Goal: Task Accomplishment & Management: Complete application form

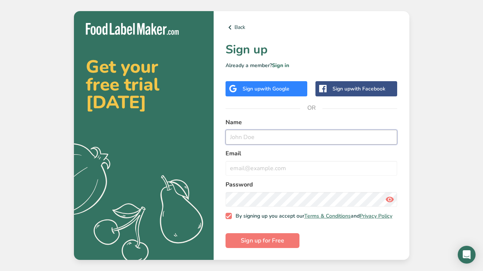
click at [238, 139] on input "text" at bounding box center [311, 137] width 172 height 15
type input "[PERSON_NAME]"
click at [275, 161] on input "email" at bounding box center [311, 168] width 172 height 15
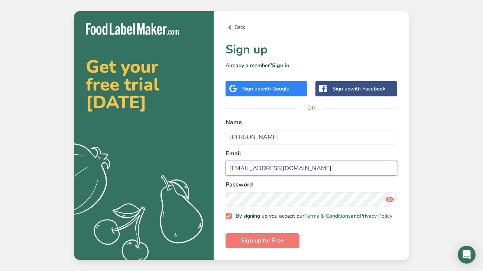
type input "[EMAIL_ADDRESS][DOMAIN_NAME]"
click at [225, 234] on button "Sign up for Free" at bounding box center [262, 241] width 74 height 15
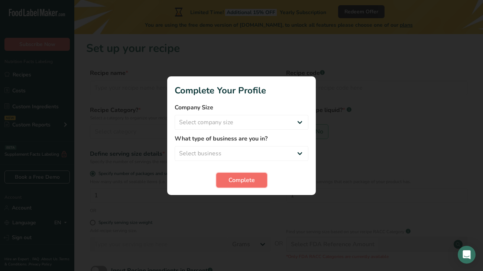
click at [250, 179] on span "Complete" at bounding box center [241, 180] width 26 height 9
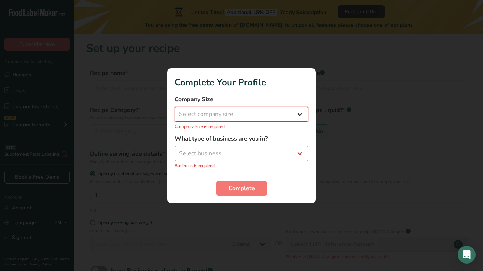
click at [260, 121] on select "Select company size Fewer than 10 Employees 10 to 50 Employees 51 to 500 Employ…" at bounding box center [242, 114] width 134 height 15
select select "1"
click at [175, 107] on select "Select company size Fewer than 10 Employees 10 to 50 Employees 51 to 500 Employ…" at bounding box center [242, 114] width 134 height 15
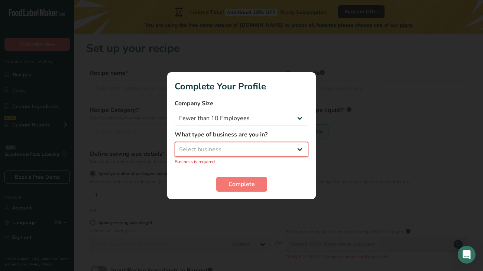
click at [264, 152] on select "Select business Packaged Food Manufacturer Restaurant & Cafe Bakery Meal Plans …" at bounding box center [242, 149] width 134 height 15
select select "8"
click at [175, 142] on select "Select business Packaged Food Manufacturer Restaurant & Cafe Bakery Meal Plans …" at bounding box center [242, 149] width 134 height 15
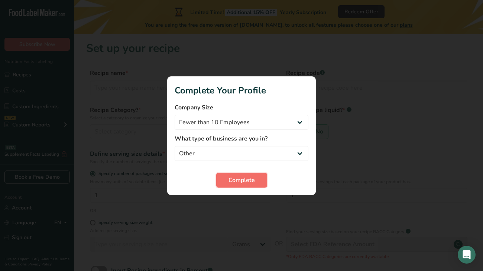
click at [228, 183] on span "Complete" at bounding box center [241, 180] width 26 height 9
